Goal: Navigation & Orientation: Find specific page/section

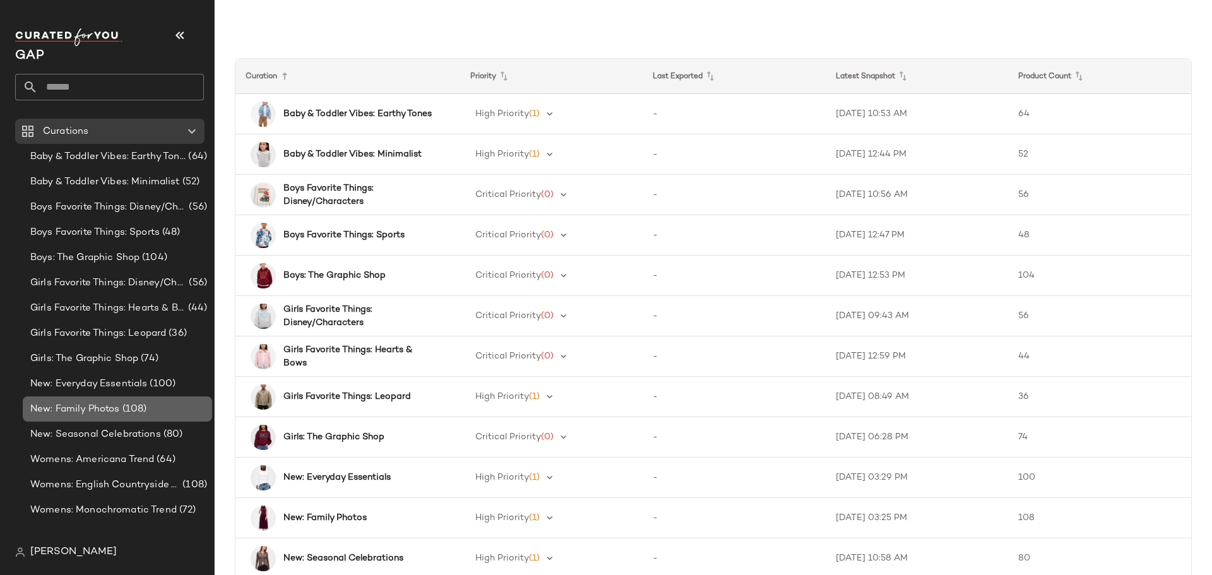
click at [107, 405] on span "New: Family Photos" at bounding box center [75, 409] width 90 height 15
click at [87, 410] on span "New: Family Photos" at bounding box center [75, 409] width 90 height 15
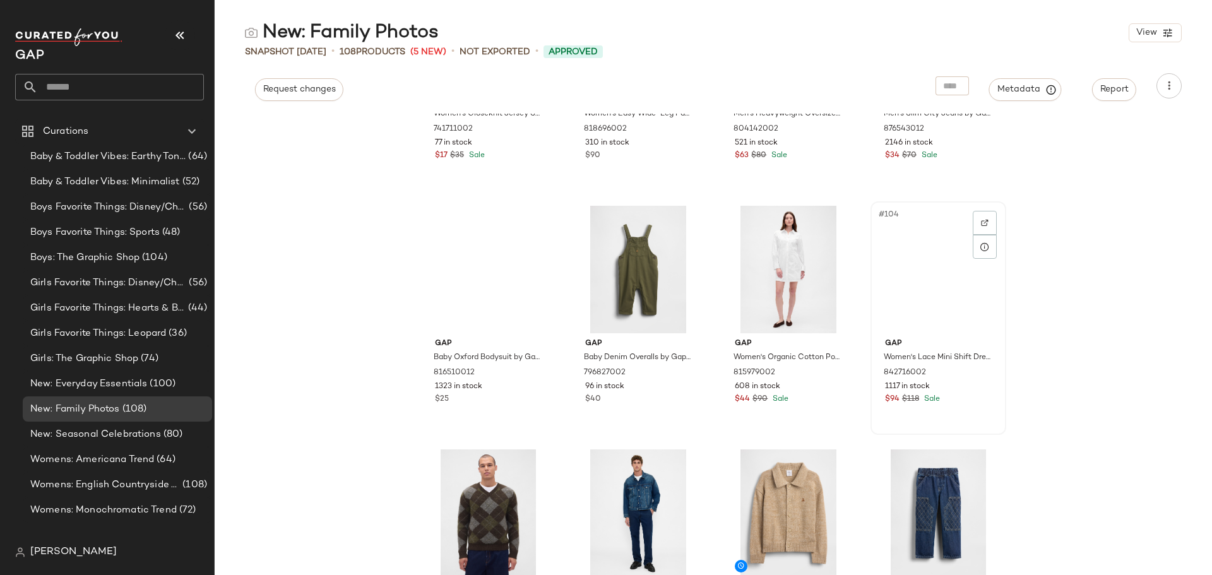
scroll to position [6119, 0]
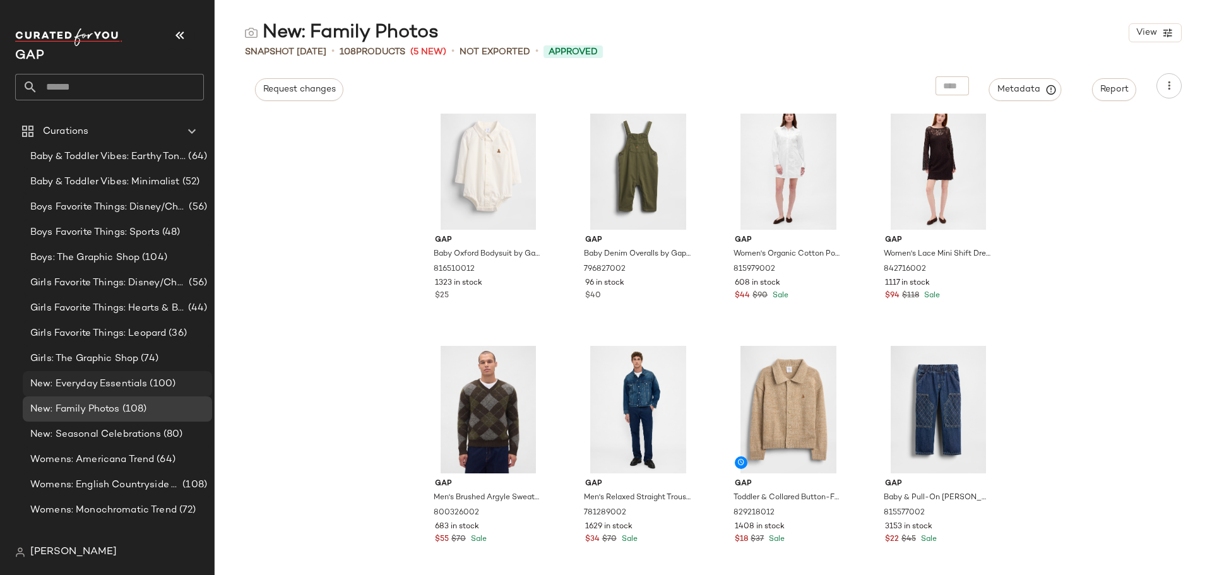
click at [123, 378] on span "New: Everyday Essentials" at bounding box center [88, 384] width 117 height 15
click at [115, 382] on span "New: Everyday Essentials" at bounding box center [88, 384] width 117 height 15
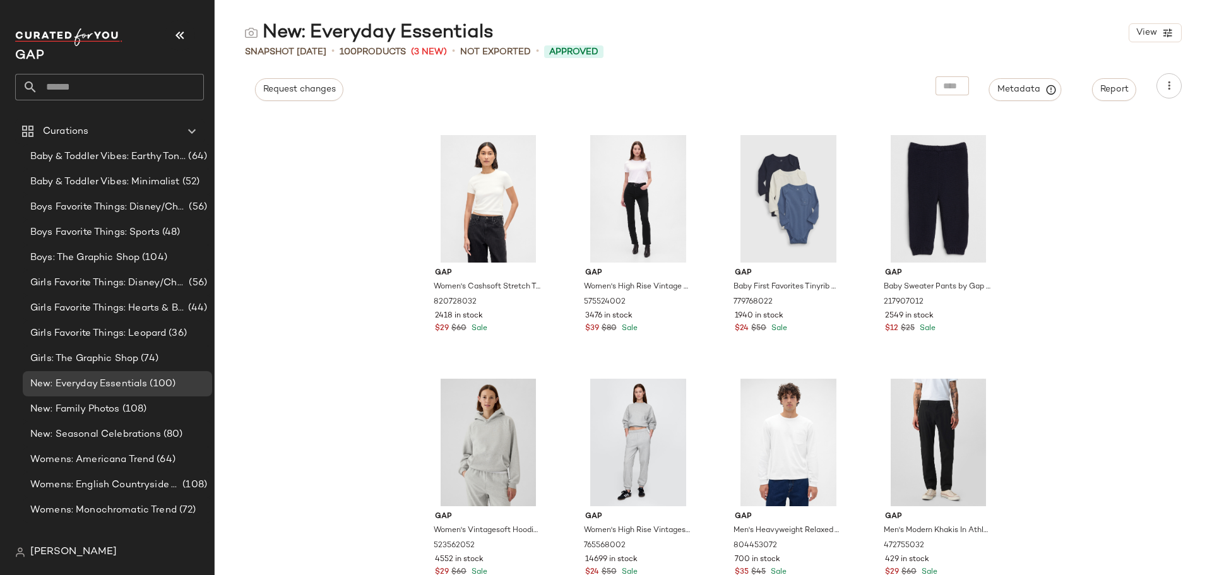
scroll to position [5632, 0]
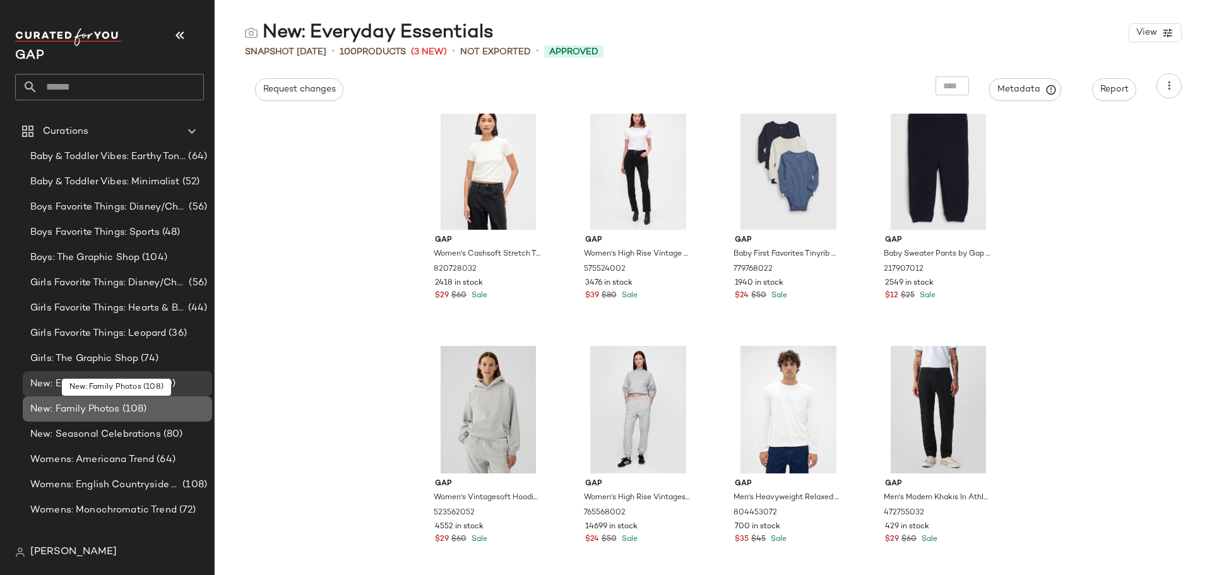
click at [127, 403] on span "(108)" at bounding box center [133, 409] width 27 height 15
click at [127, 407] on span "(108)" at bounding box center [133, 409] width 27 height 15
click at [108, 410] on span "New: Family Photos" at bounding box center [75, 409] width 90 height 15
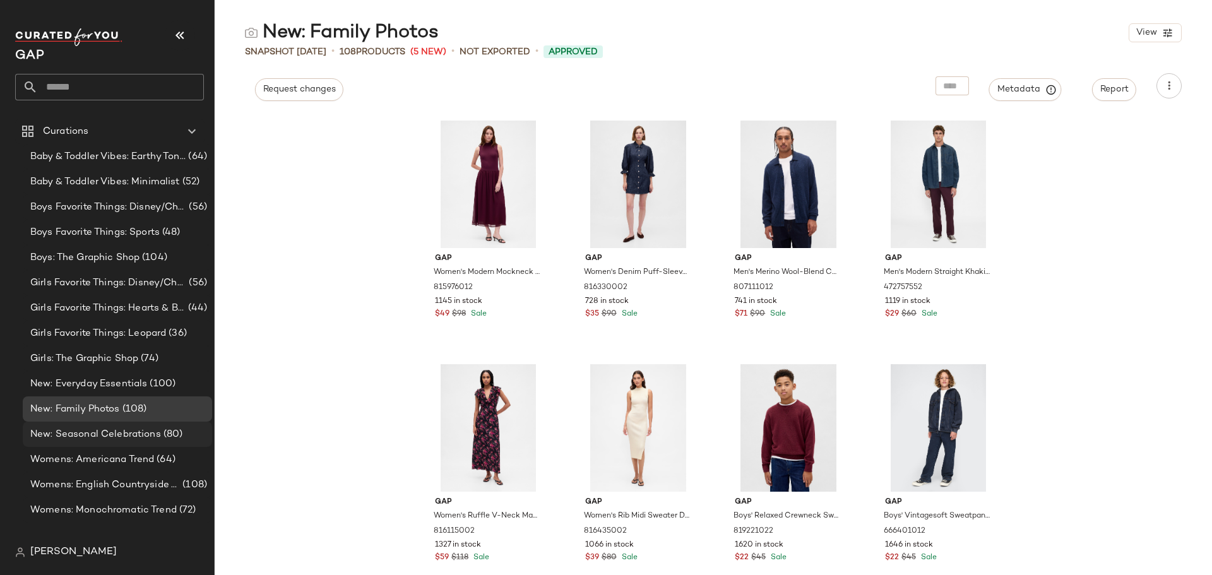
click at [114, 431] on span "New: Seasonal Celebrations" at bounding box center [95, 434] width 131 height 15
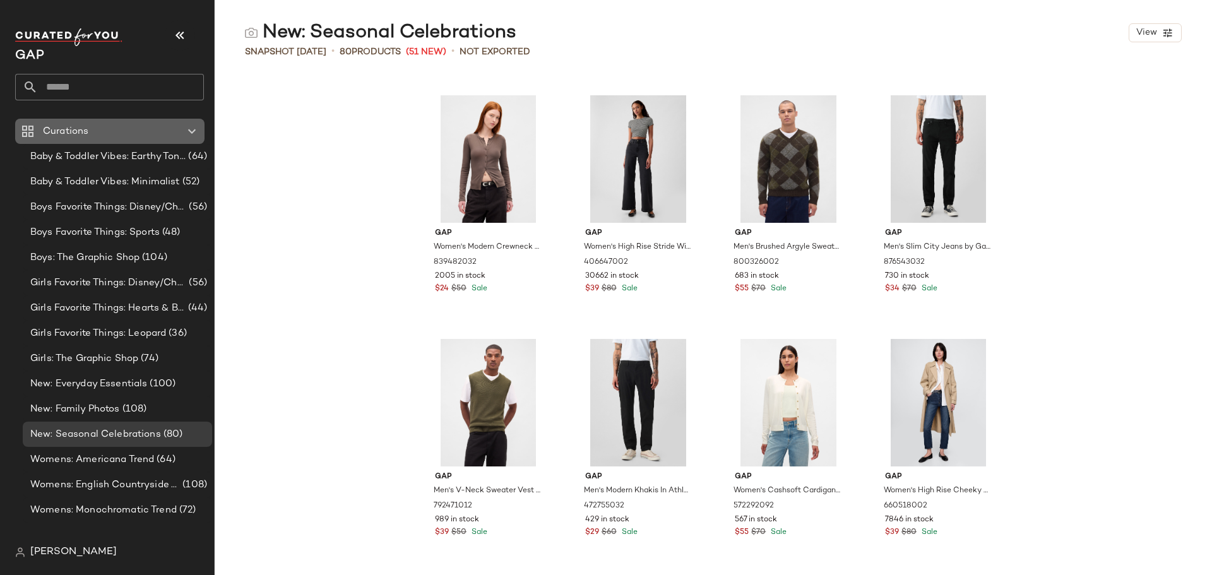
click at [189, 130] on icon at bounding box center [191, 131] width 15 height 15
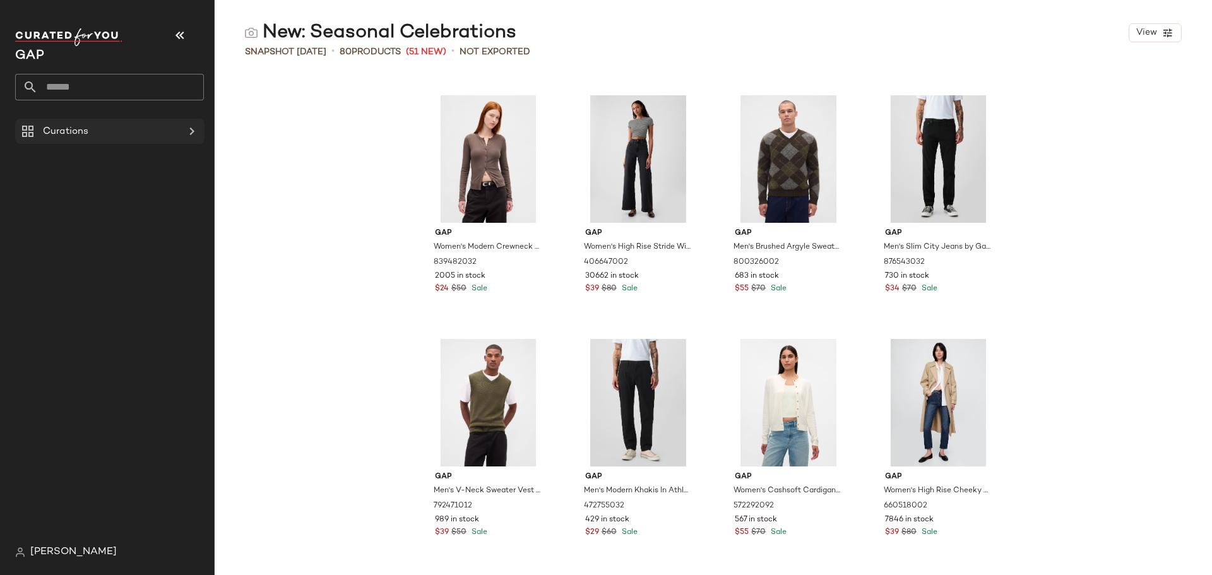
click at [189, 130] on icon at bounding box center [191, 131] width 15 height 15
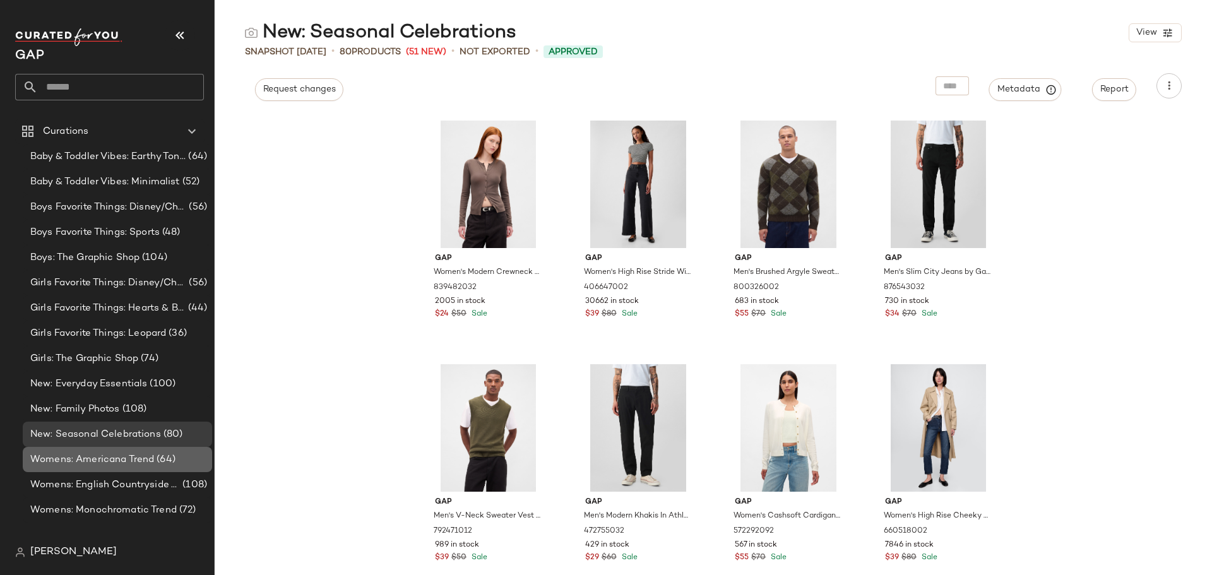
click at [93, 459] on span "Womens: Americana Trend" at bounding box center [92, 460] width 124 height 15
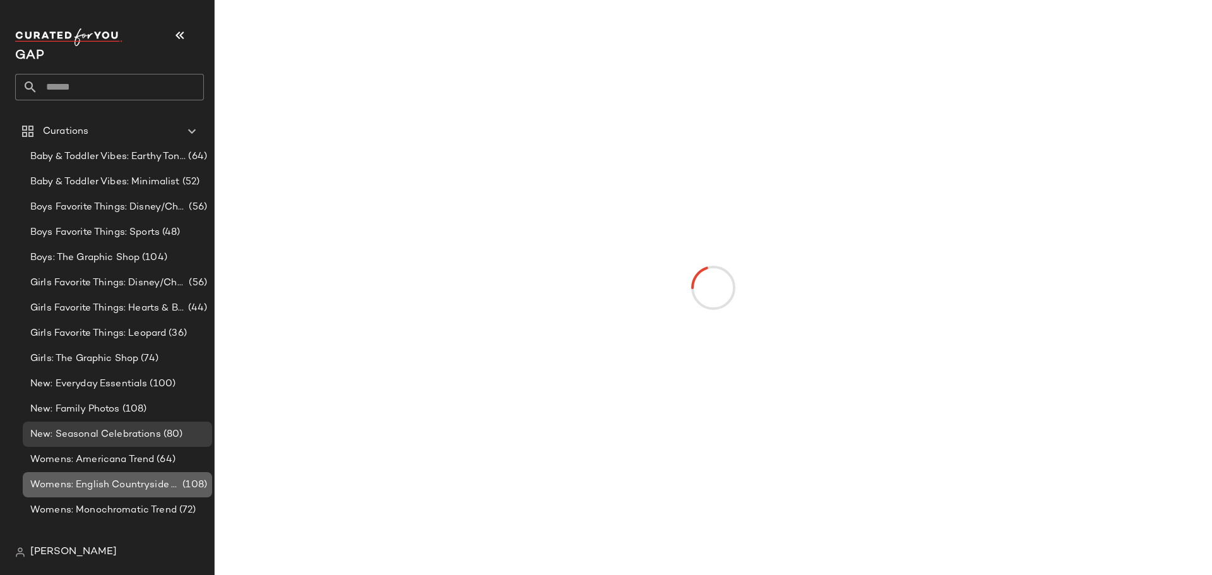
click at [104, 488] on span "Womens: English Countryside Trend" at bounding box center [105, 485] width 150 height 15
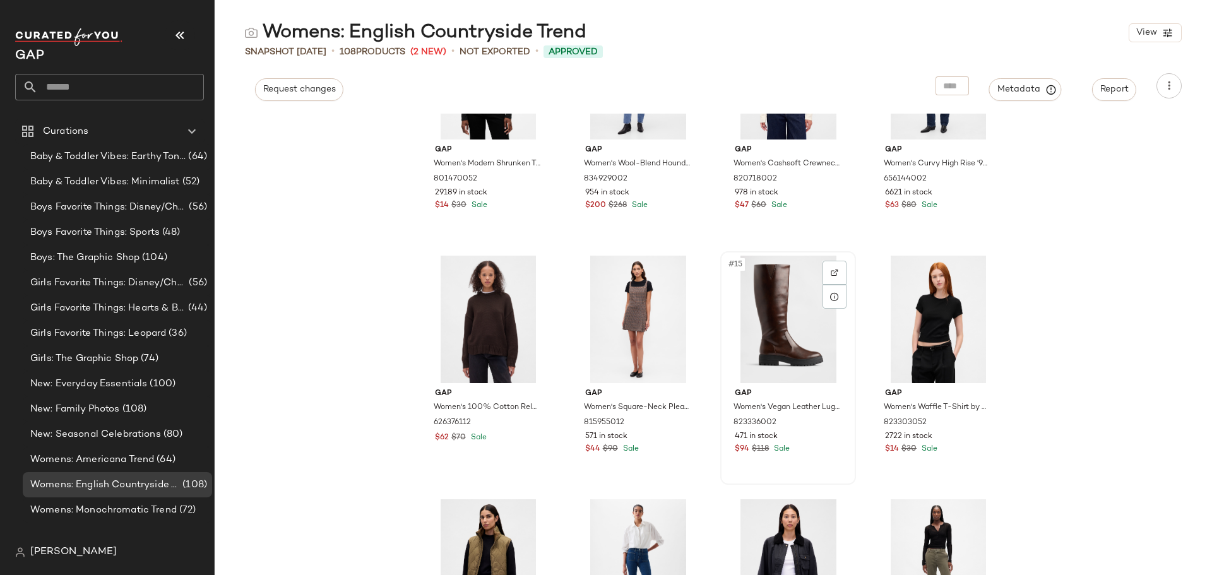
scroll to position [704, 0]
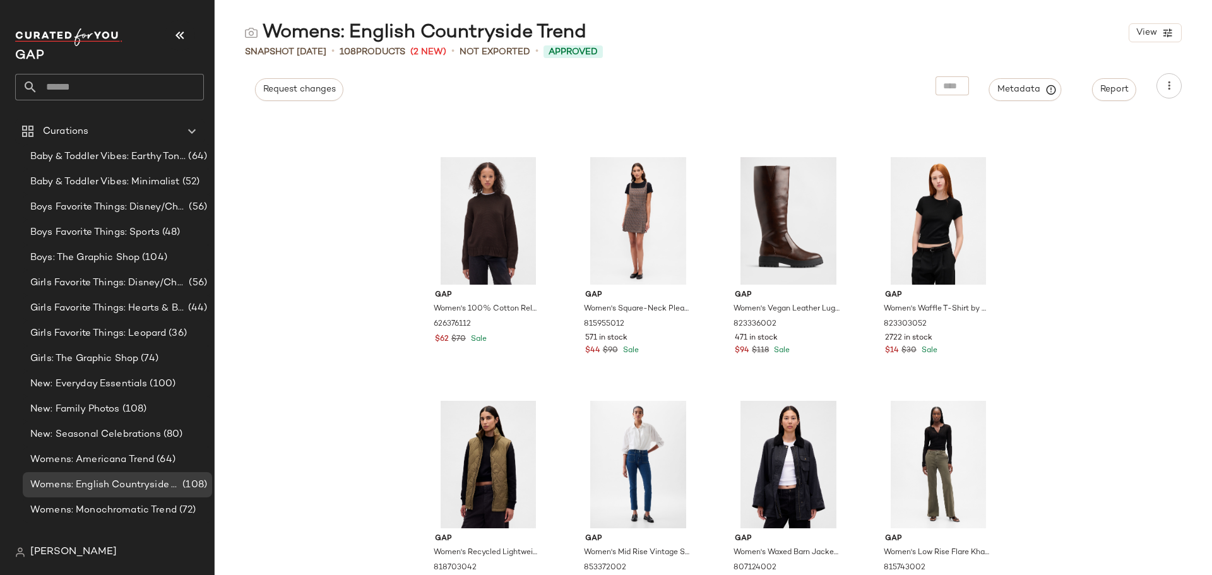
click at [697, 111] on div "Womens: English Countryside Trend View Snapshot Sep 22nd • 108 Products (2 New)…" at bounding box center [713, 297] width 997 height 555
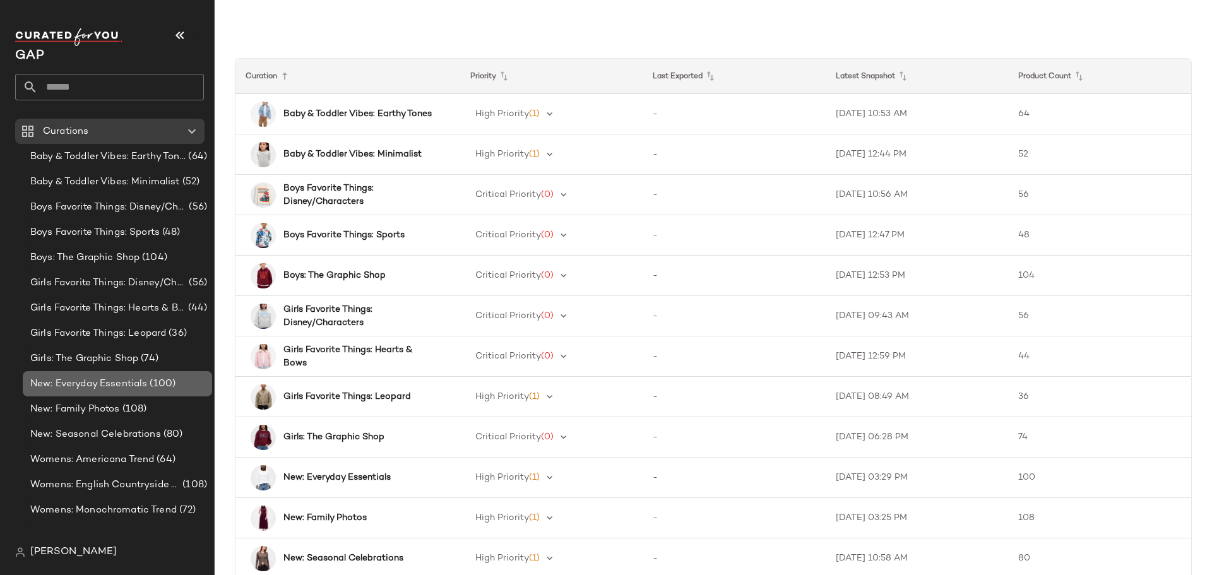
click at [120, 386] on span "New: Everyday Essentials" at bounding box center [88, 384] width 117 height 15
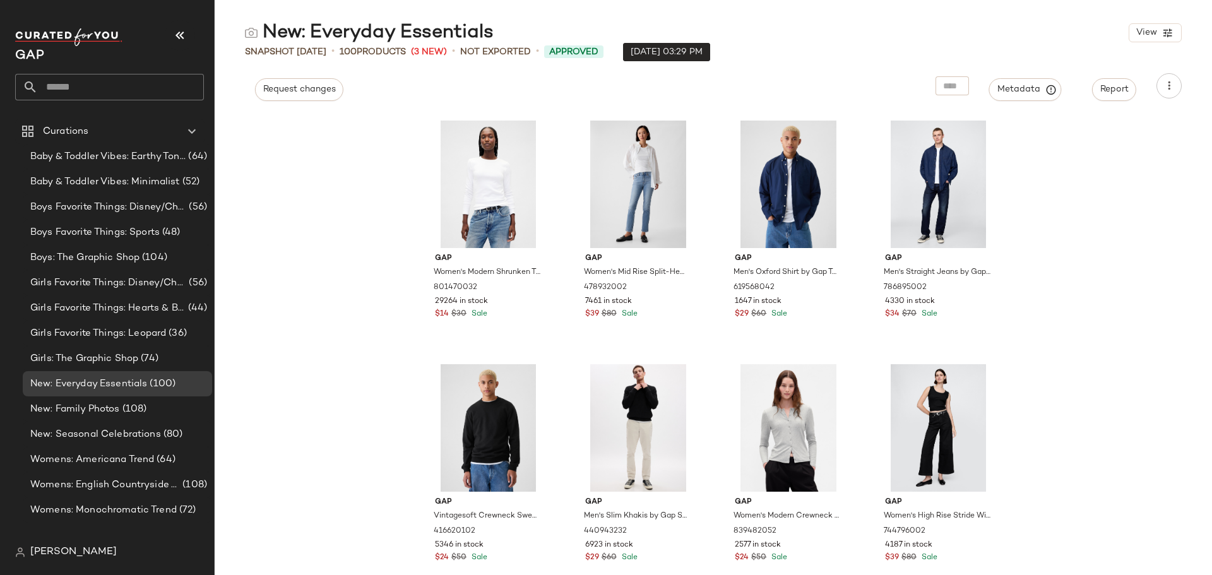
click at [589, 51] on span "Approved" at bounding box center [573, 51] width 49 height 13
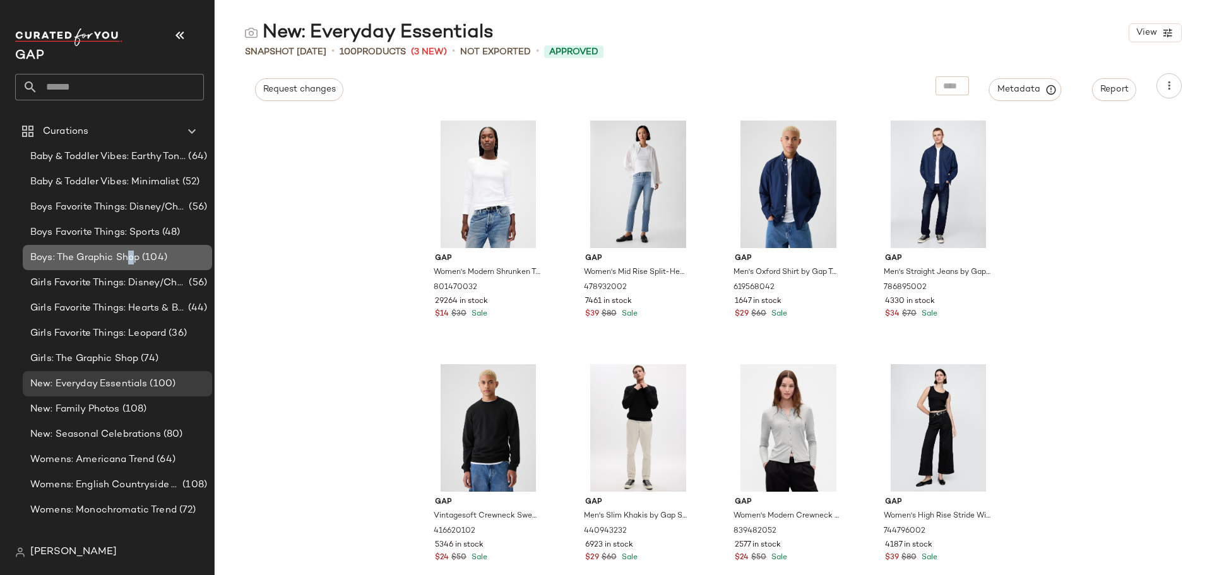
click at [129, 250] on div "Boys: The Graphic Shop (104)" at bounding box center [117, 257] width 189 height 25
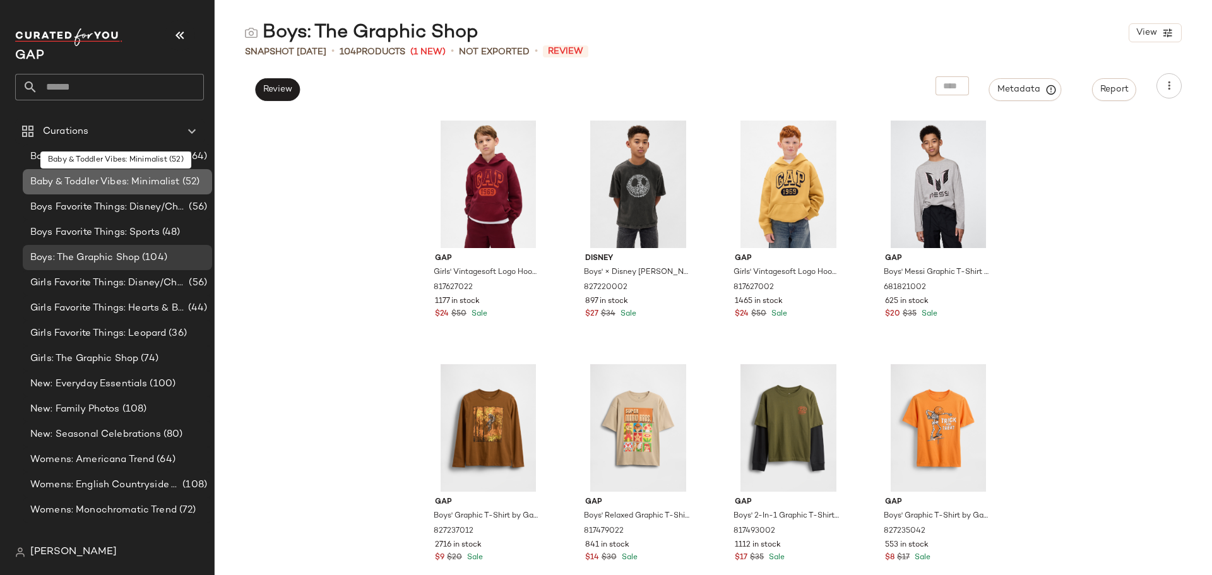
click at [122, 193] on div "Baby & Toddler Vibes: Minimalist (52)" at bounding box center [117, 181] width 189 height 25
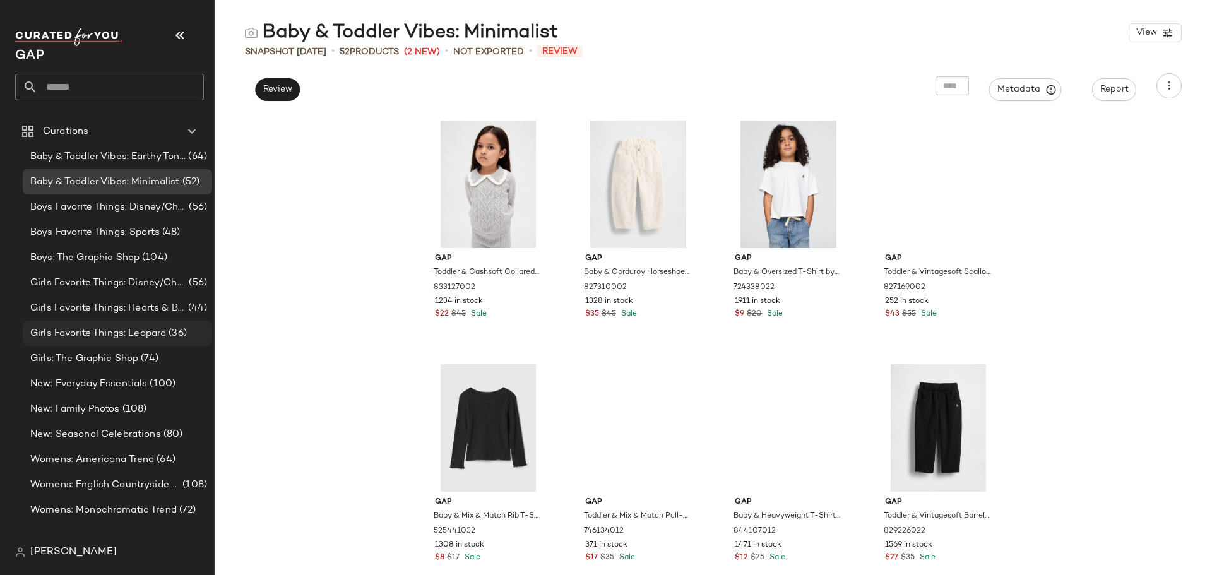
click at [125, 334] on span "Girls Favorite Things: Leopard" at bounding box center [98, 333] width 136 height 15
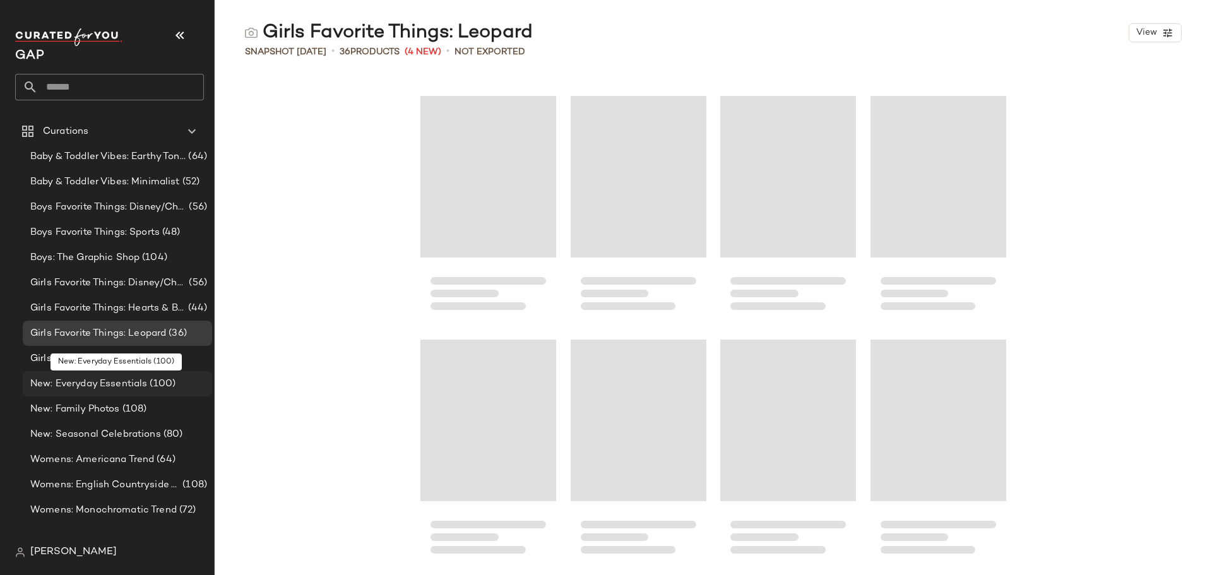
click at [127, 382] on span "New: Everyday Essentials" at bounding box center [88, 384] width 117 height 15
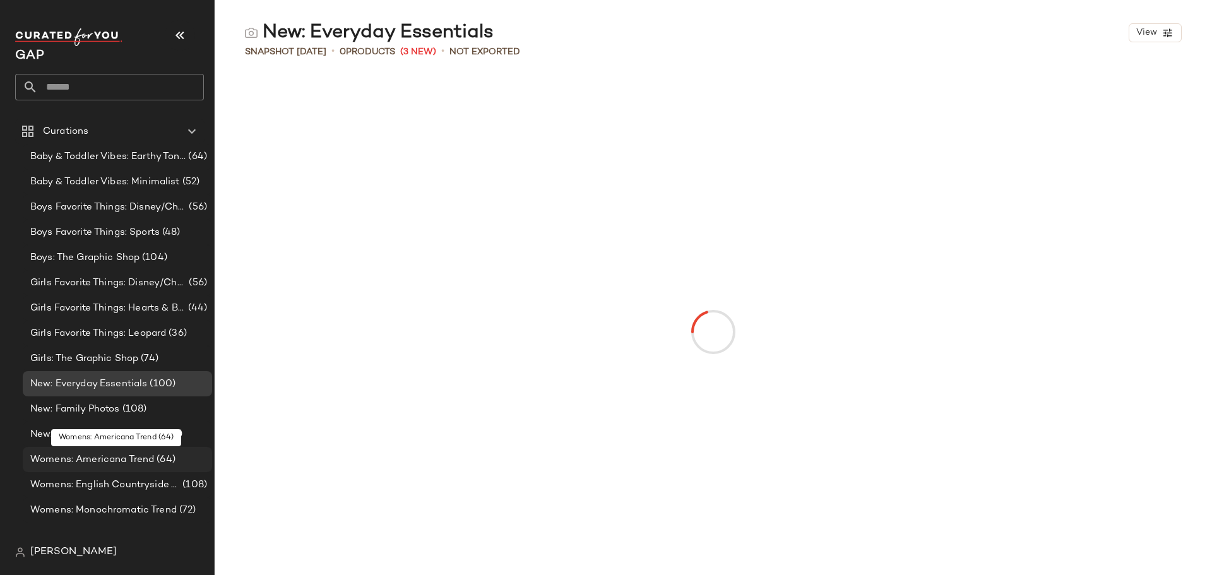
click at [132, 461] on span "Womens: Americana Trend" at bounding box center [92, 460] width 124 height 15
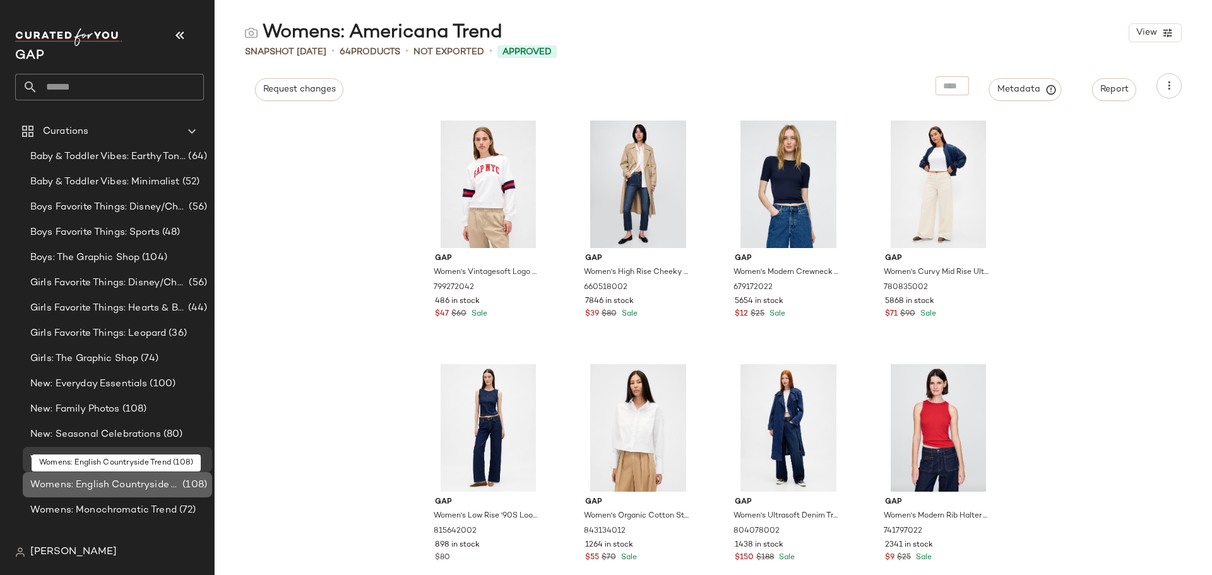
click at [133, 489] on span "Womens: English Countryside Trend" at bounding box center [105, 485] width 150 height 15
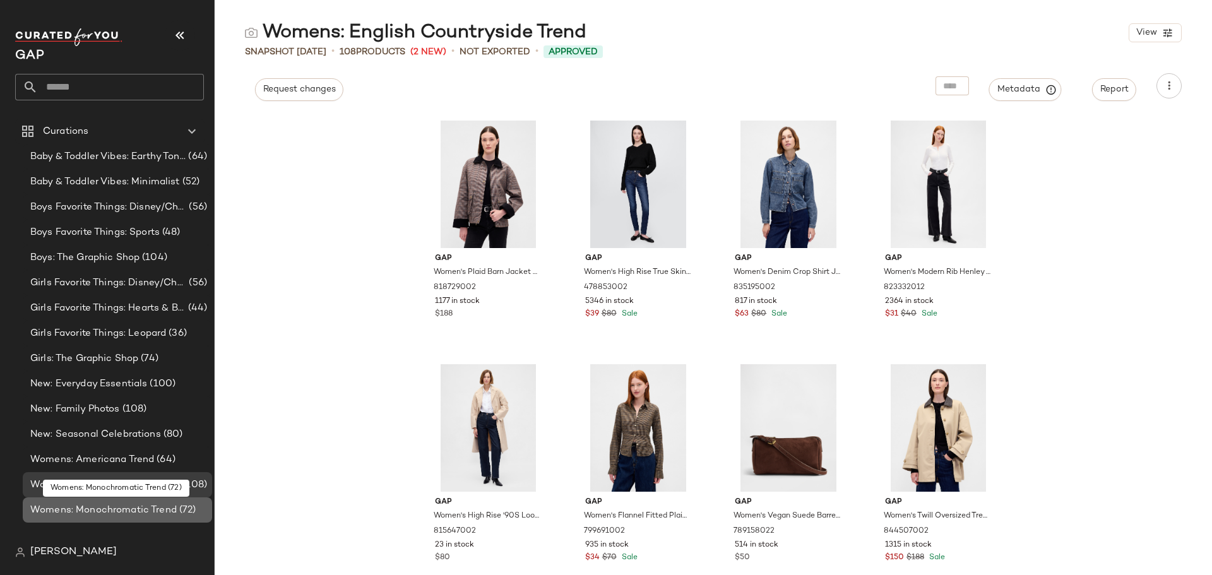
click at [135, 509] on span "Womens: Monochromatic Trend" at bounding box center [103, 510] width 146 height 15
